Goal: Task Accomplishment & Management: Complete application form

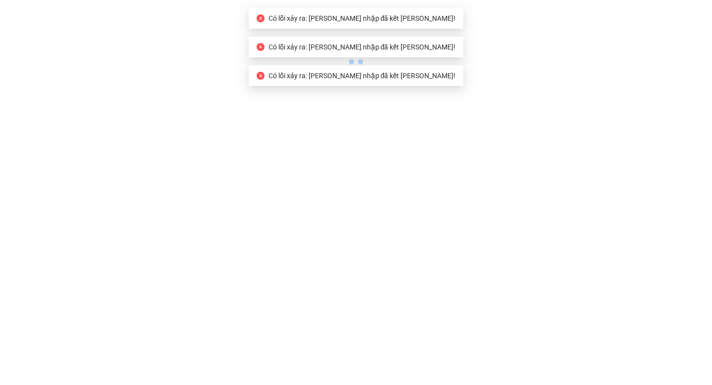
click at [264, 21] on icon "close-circle" at bounding box center [261, 18] width 8 height 8
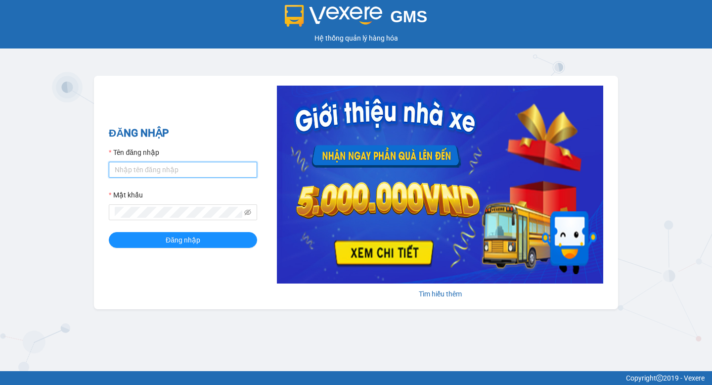
type input "test.vtvm"
click at [677, 67] on div "GMS Hệ thống [PERSON_NAME] hàng [PERSON_NAME] NHẬP Tên đăng nhập test.vtvm Mật …" at bounding box center [356, 185] width 712 height 371
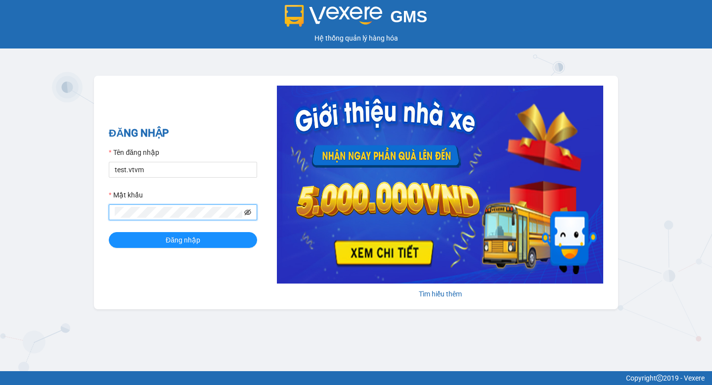
click at [248, 212] on icon "eye-invisible" at bounding box center [248, 213] width 2 height 2
click at [202, 241] on button "Đăng nhập" at bounding box center [183, 240] width 148 height 16
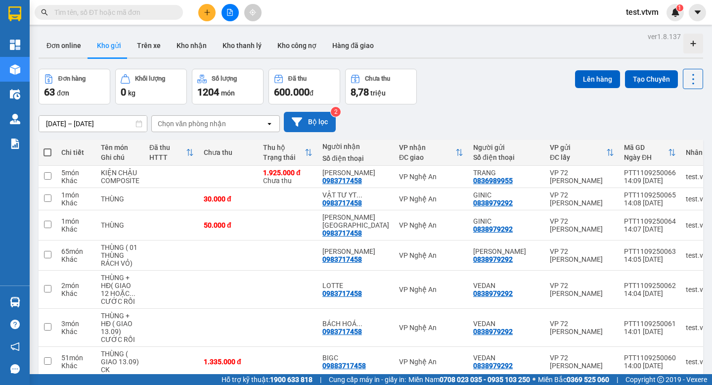
click at [310, 120] on button "Bộ lọc" at bounding box center [310, 122] width 52 height 20
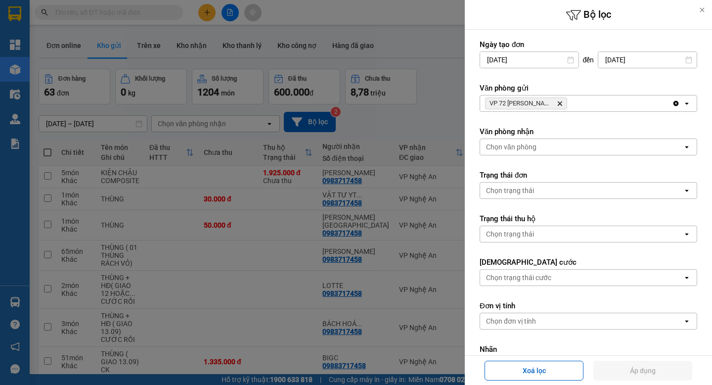
click at [407, 37] on div at bounding box center [356, 192] width 712 height 385
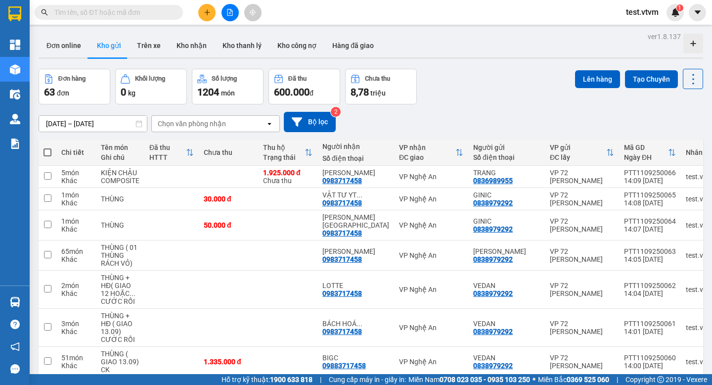
click at [684, 15] on div "test.vtvm 1" at bounding box center [665, 12] width 94 height 17
click at [679, 14] on img at bounding box center [675, 12] width 9 height 9
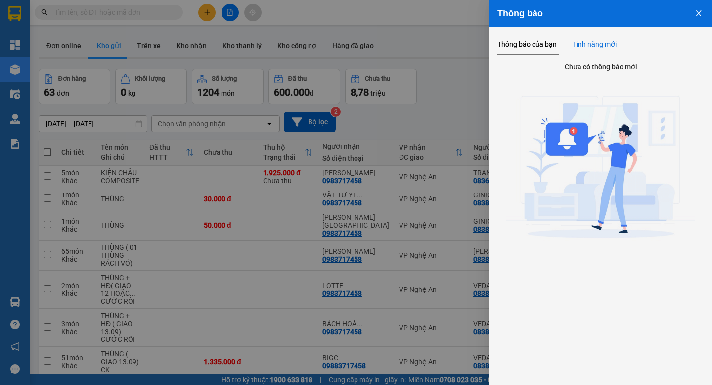
click at [612, 39] on div "Tính năng mới" at bounding box center [594, 44] width 44 height 11
click at [698, 14] on icon "close" at bounding box center [697, 13] width 5 height 6
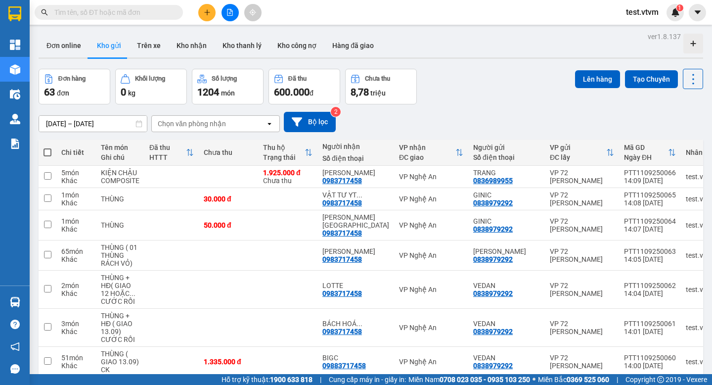
click at [138, 125] on icon at bounding box center [138, 123] width 7 height 7
click at [90, 122] on input "10/09/2025 – 12/09/2025" at bounding box center [93, 124] width 108 height 16
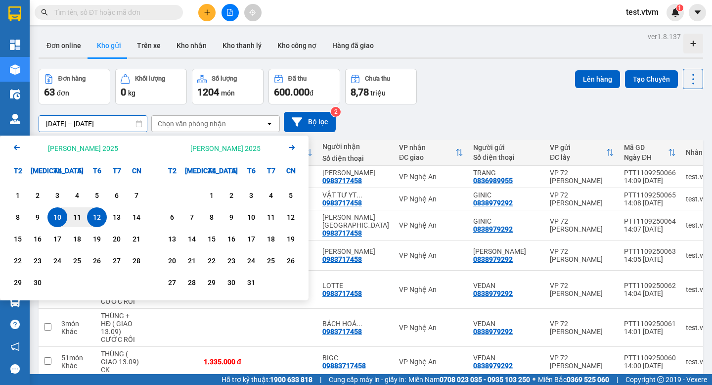
click at [52, 121] on input "10/09/2025 – 12/09/2025" at bounding box center [93, 124] width 108 height 16
click at [98, 124] on input "11/09/2025 – 12/09/2025" at bounding box center [93, 124] width 108 height 16
type input "11/09/2025 – 11/09/2025"
click at [310, 122] on button "Bộ lọc" at bounding box center [310, 122] width 52 height 20
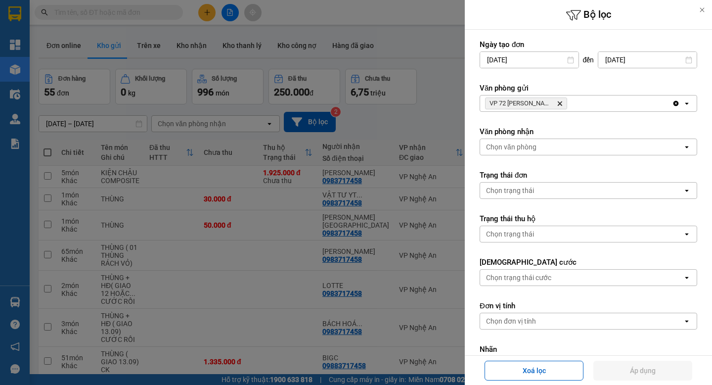
click at [199, 125] on div at bounding box center [356, 192] width 712 height 385
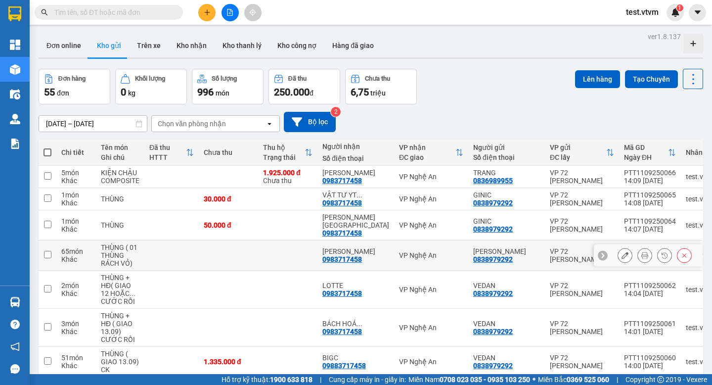
click at [284, 112] on button "Bộ lọc" at bounding box center [310, 122] width 52 height 20
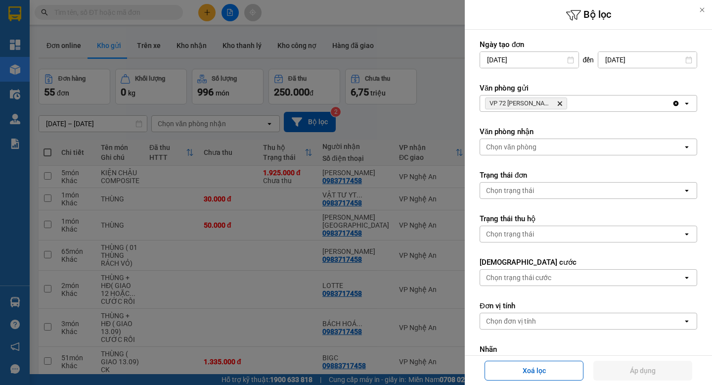
click at [249, 216] on div at bounding box center [356, 192] width 712 height 385
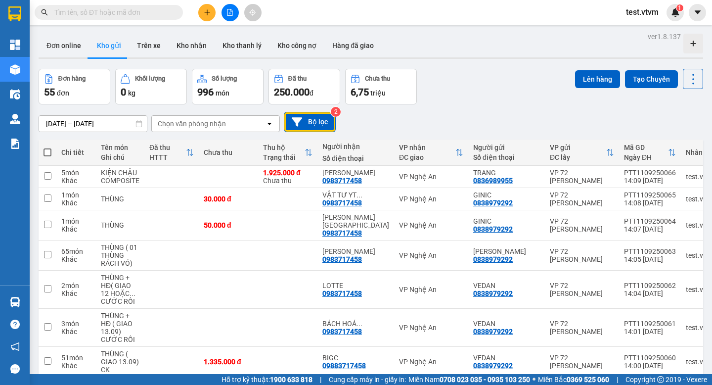
click at [693, 43] on icon at bounding box center [692, 43] width 5 height 5
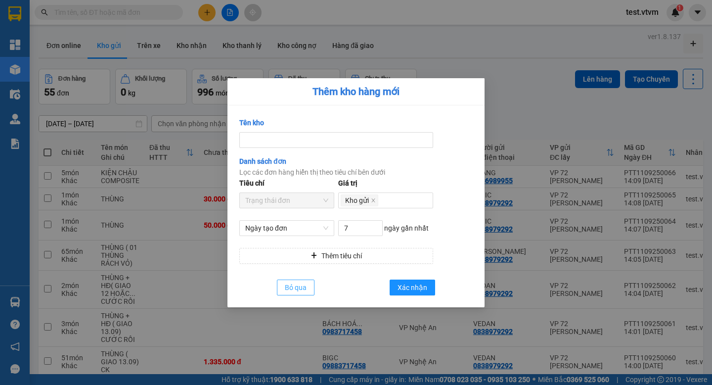
click at [301, 293] on button "Bỏ qua" at bounding box center [296, 287] width 38 height 16
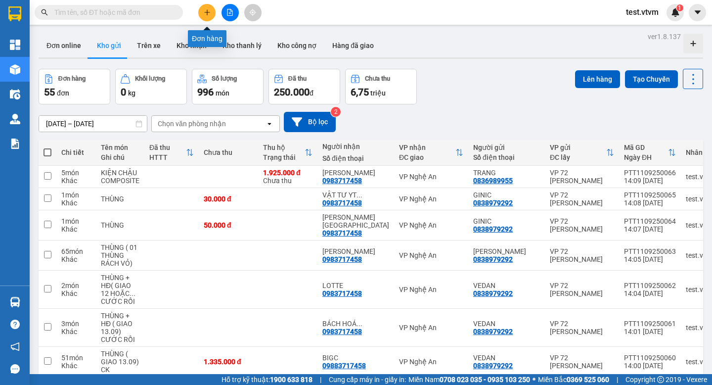
click at [211, 7] on button at bounding box center [206, 12] width 17 height 17
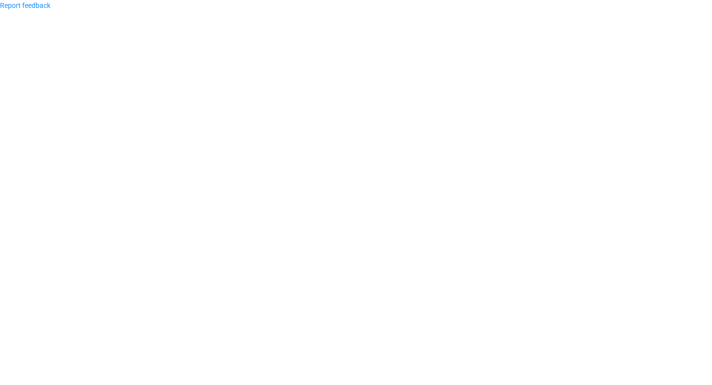
click at [60, 107] on body "Report feedback" at bounding box center [356, 192] width 712 height 385
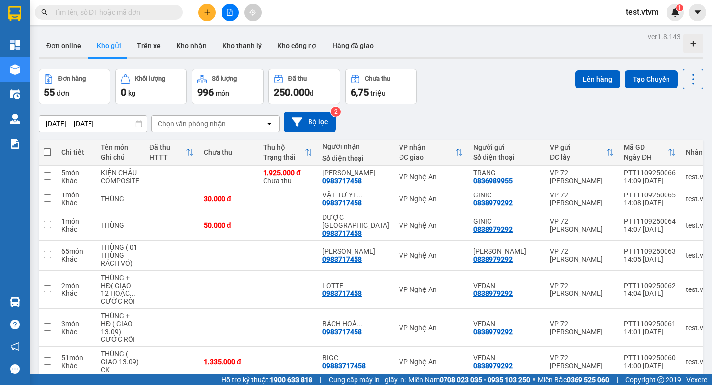
click at [197, 11] on div at bounding box center [230, 12] width 74 height 17
click at [208, 17] on button at bounding box center [206, 12] width 17 height 17
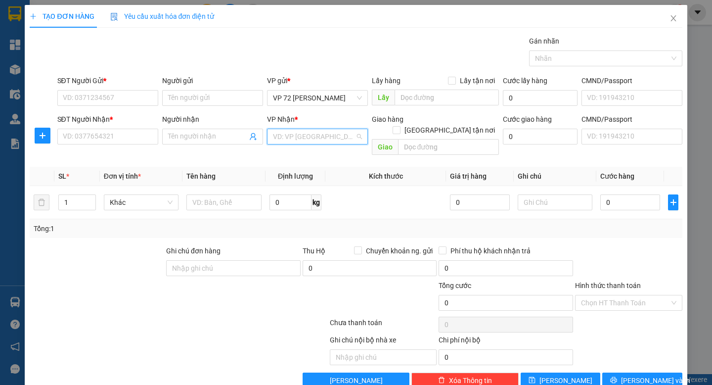
click at [302, 134] on input "search" at bounding box center [314, 136] width 82 height 15
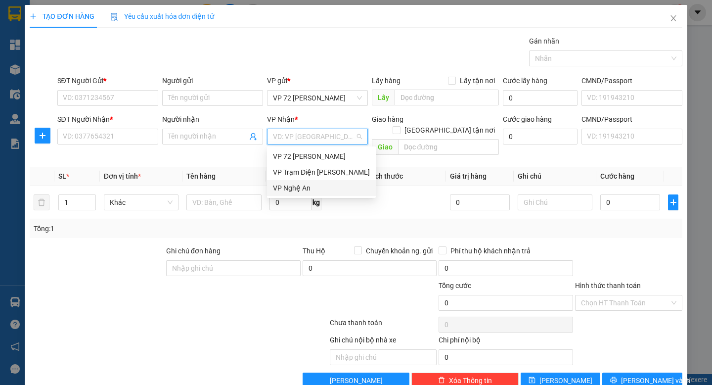
click at [301, 188] on div "VP Nghệ An" at bounding box center [321, 187] width 97 height 11
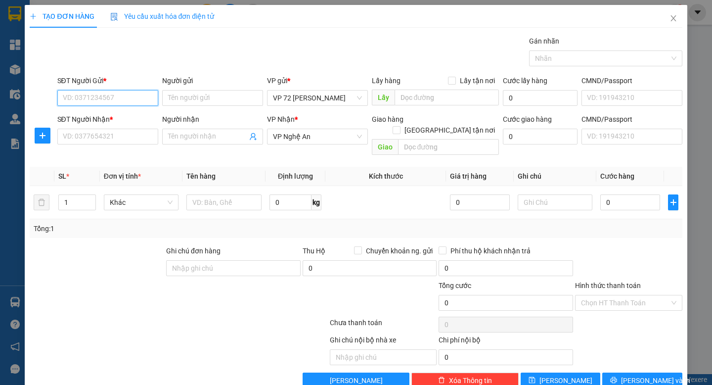
click at [97, 98] on input "SĐT Người Gửi *" at bounding box center [107, 98] width 101 height 16
click at [678, 22] on span "Close" at bounding box center [673, 19] width 28 height 28
